Goal: Task Accomplishment & Management: Manage account settings

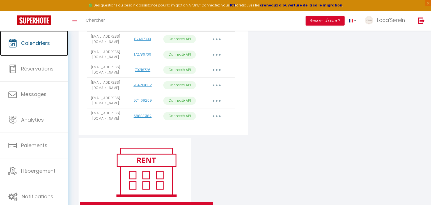
click at [41, 48] on link "Calendriers" at bounding box center [34, 43] width 68 height 25
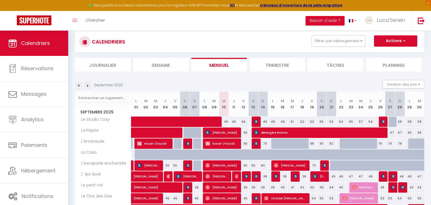
scroll to position [44, 0]
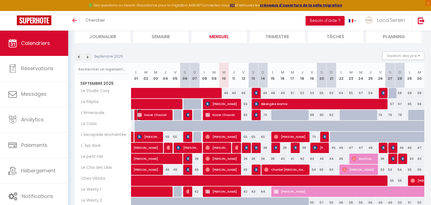
click at [153, 117] on span "Nacer Chouiali" at bounding box center [153, 114] width 33 height 11
select select "OK"
select select "0"
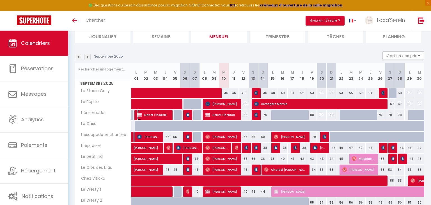
select select "1"
select select
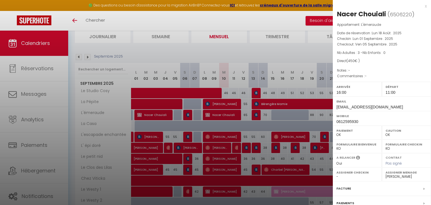
click at [129, 128] on div at bounding box center [215, 102] width 431 height 205
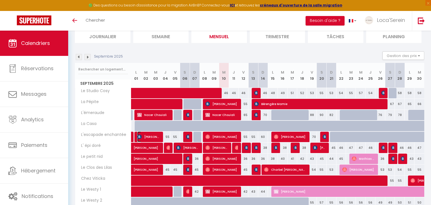
click at [156, 135] on span "[PERSON_NAME]" at bounding box center [148, 136] width 23 height 11
select select "31019"
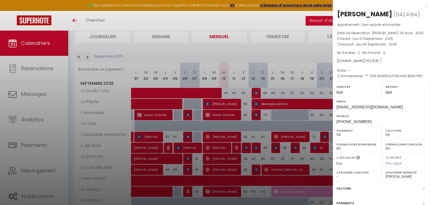
click at [222, 140] on div at bounding box center [215, 102] width 431 height 205
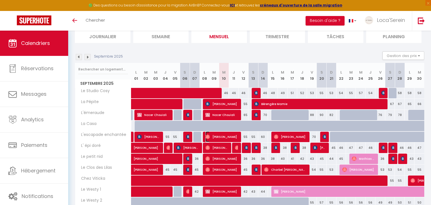
click at [222, 139] on span "[PERSON_NAME]" at bounding box center [221, 136] width 33 height 11
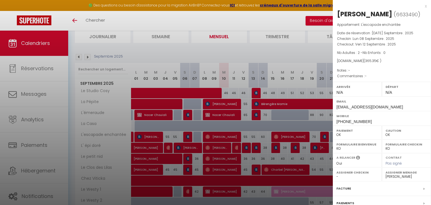
click at [293, 136] on div at bounding box center [215, 102] width 431 height 205
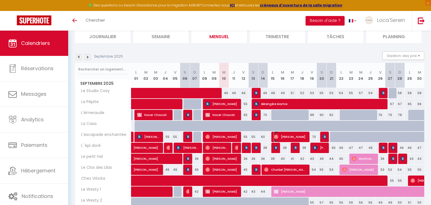
click at [293, 136] on span "[PERSON_NAME]" at bounding box center [290, 136] width 33 height 11
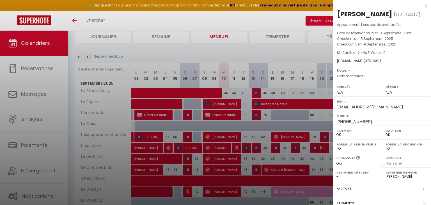
click at [322, 136] on div at bounding box center [215, 102] width 431 height 205
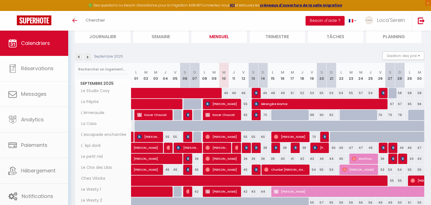
click at [322, 136] on body "🟢 Des questions ou besoin d'assistance pour la migration AirBnB? Connectez-vous…" at bounding box center [215, 116] width 431 height 252
click at [322, 137] on img at bounding box center [324, 136] width 4 height 4
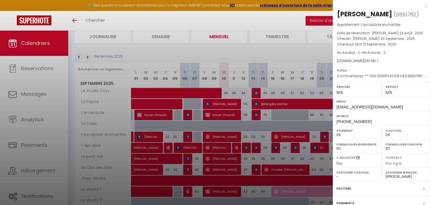
click at [249, 54] on div at bounding box center [215, 102] width 431 height 205
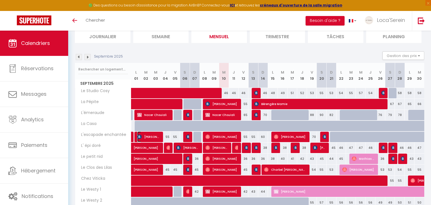
click at [142, 136] on span "[PERSON_NAME]" at bounding box center [148, 136] width 23 height 11
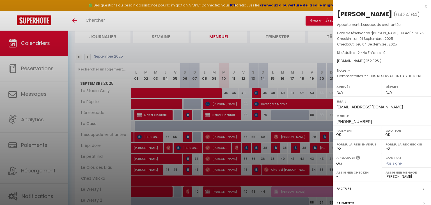
click at [142, 135] on div at bounding box center [215, 102] width 431 height 205
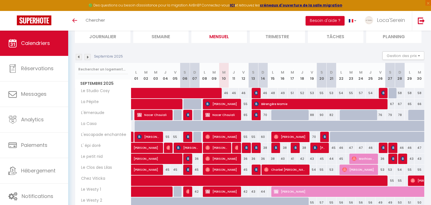
click at [313, 136] on div "70" at bounding box center [312, 136] width 10 height 10
type input "70"
select select "1"
type input "Ven 19 Septembre 2025"
type input "[PERSON_NAME] 20 Septembre 2025"
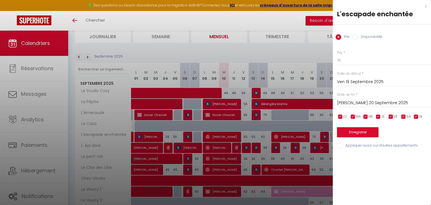
click at [367, 39] on label "Disponibilité" at bounding box center [370, 37] width 24 height 6
click at [358, 39] on input "Disponibilité" at bounding box center [355, 37] width 6 height 6
radio input "true"
radio input "false"
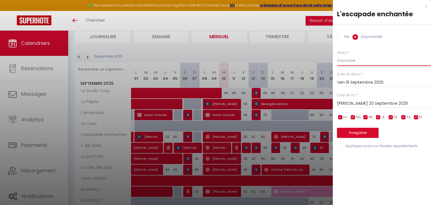
click at [370, 58] on select "Disponible Indisponible" at bounding box center [384, 60] width 94 height 11
select select "0"
click at [337, 55] on select "Disponible Indisponible" at bounding box center [384, 60] width 94 height 11
click at [361, 133] on button "Enregistrer" at bounding box center [357, 133] width 41 height 10
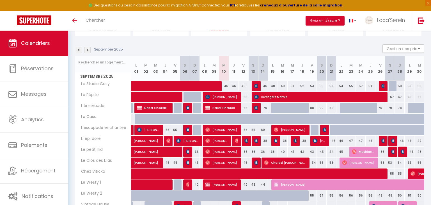
scroll to position [45, 0]
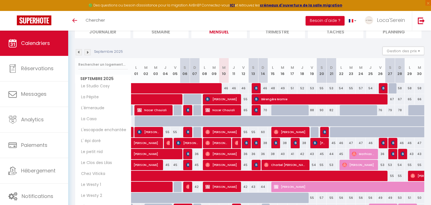
click at [45, 49] on link "Calendriers" at bounding box center [34, 43] width 68 height 25
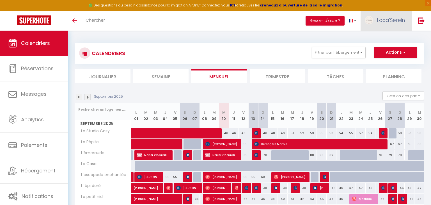
click at [389, 24] on link "Loca'Serein" at bounding box center [385, 21] width 51 height 20
click at [383, 40] on link "Paramètres" at bounding box center [388, 39] width 41 height 10
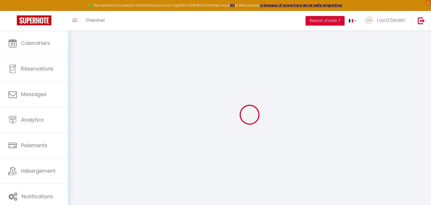
type input "cYzkGqx6tucgHQLKgWjtXdbhp"
type input "ZjVucsUamiY1yQs1wSWVJMYx4"
type input "https://app.superhote.com/#/get-available-rentals/ZjVucsUamiY1yQs1wSWVJMYx4"
select select "fr"
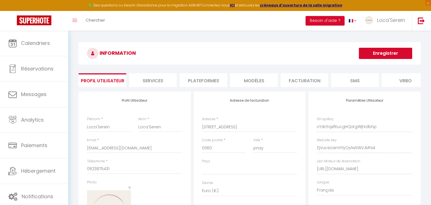
click at [214, 77] on li "Plateformes" at bounding box center [203, 80] width 48 height 14
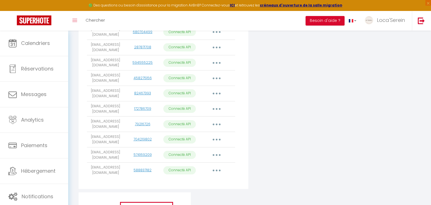
scroll to position [195, 0]
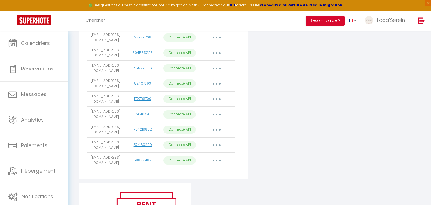
click at [217, 156] on button "button" at bounding box center [217, 160] width 16 height 9
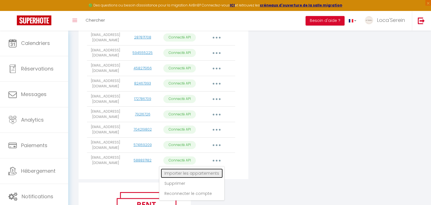
click at [202, 170] on link "Importer les appartements" at bounding box center [192, 173] width 62 height 10
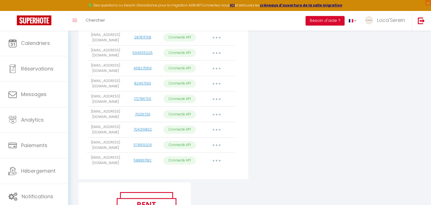
select select
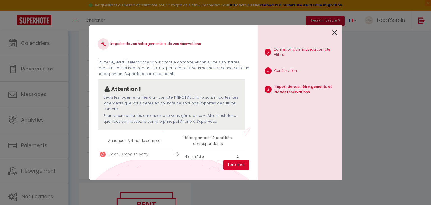
scroll to position [24, 0]
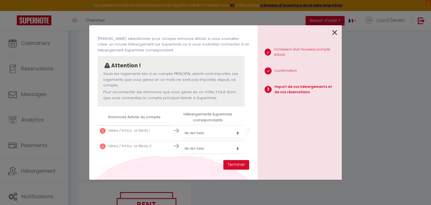
click at [336, 31] on icon at bounding box center [334, 32] width 5 height 8
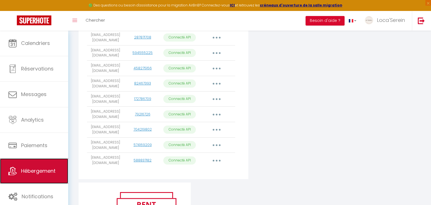
click at [37, 174] on span "Hébergement" at bounding box center [38, 170] width 34 height 7
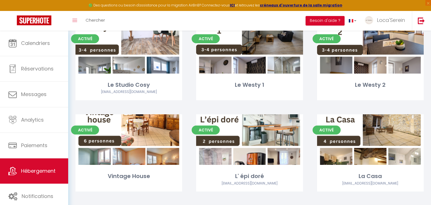
scroll to position [87, 0]
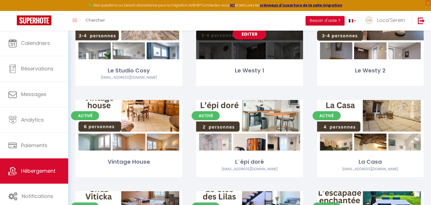
click at [280, 44] on div "Editer" at bounding box center [249, 34] width 107 height 50
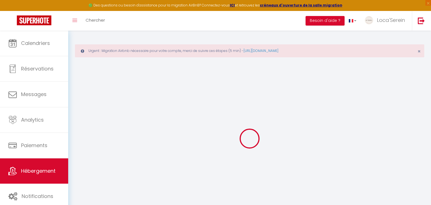
select select "+ 20 %"
select select "+ 32 %"
select select "+ 3 %"
select select "16:00"
select select
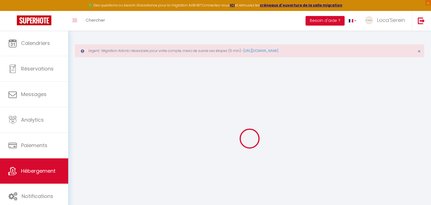
select select "11:00"
select select "30"
select select "120"
select select
checkbox input "false"
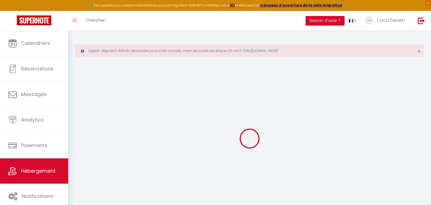
checkbox input "false"
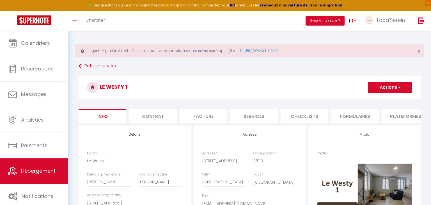
click at [392, 118] on li "Plateformes" at bounding box center [405, 116] width 48 height 14
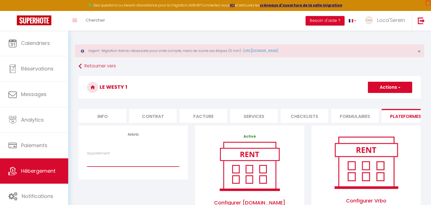
click at [125, 164] on select "Loca'Serein · La Pépite - laconciergerie.evidence@gmail.com Loyettes · L'émerau…" at bounding box center [133, 161] width 92 height 11
